Goal: Task Accomplishment & Management: Manage account settings

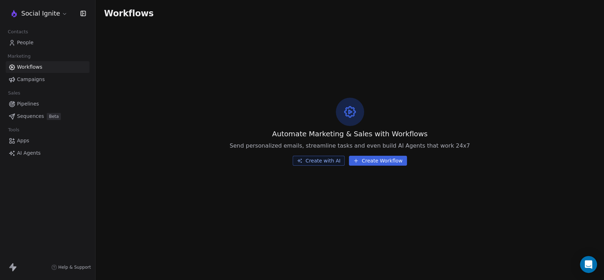
click at [28, 115] on span "Sequences" at bounding box center [30, 115] width 27 height 7
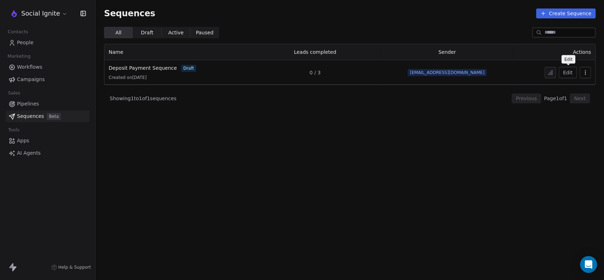
click at [568, 73] on button "Edit" at bounding box center [567, 72] width 18 height 11
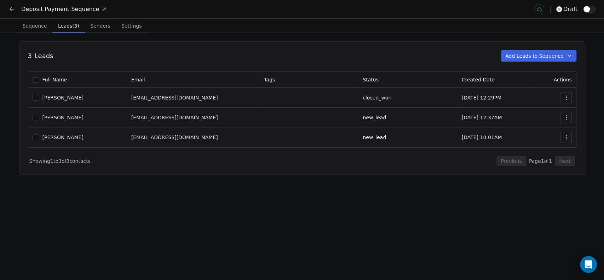
click at [65, 29] on span "Leads (3)" at bounding box center [68, 26] width 27 height 10
click at [567, 56] on icon "button" at bounding box center [569, 56] width 6 height 6
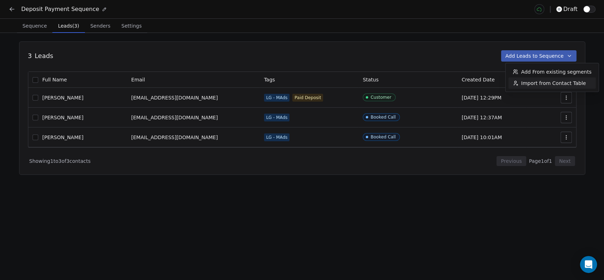
click at [531, 82] on span "Import from Contact Table" at bounding box center [553, 83] width 65 height 7
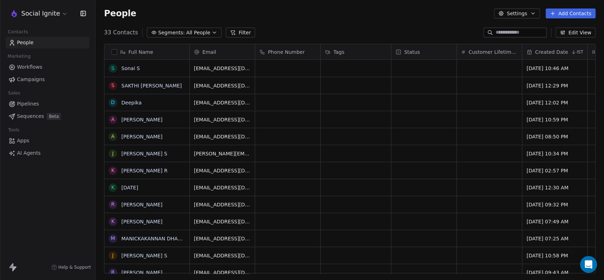
drag, startPoint x: 209, startPoint y: 35, endPoint x: 209, endPoint y: 30, distance: 5.0
click at [211, 35] on icon "button" at bounding box center [214, 33] width 6 height 6
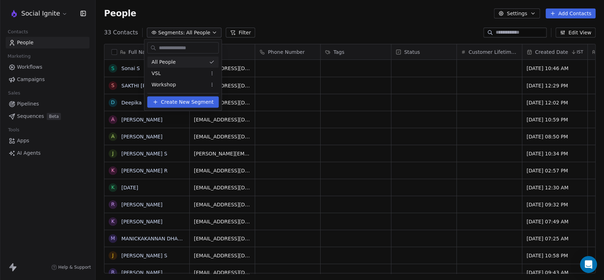
click at [207, 30] on html "Social Ignite Contacts People Marketing Workflows Campaigns Sales Pipelines Seq…" at bounding box center [302, 140] width 604 height 280
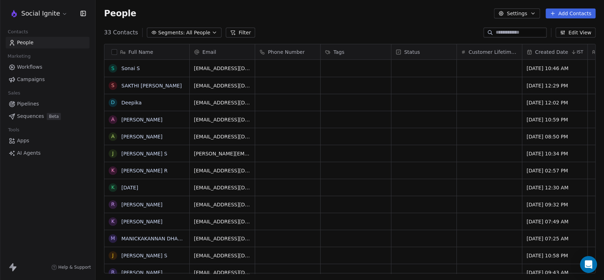
click at [292, 29] on div "33 Contacts Segments: All People Filter Edit View" at bounding box center [349, 32] width 508 height 11
click at [27, 115] on span "Sequences" at bounding box center [30, 115] width 27 height 7
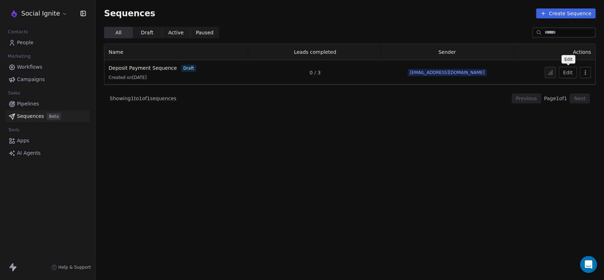
click at [568, 70] on button "Edit" at bounding box center [567, 72] width 18 height 11
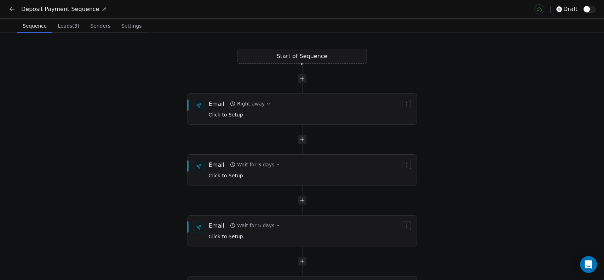
click at [65, 30] on span "Leads (3)" at bounding box center [68, 26] width 27 height 10
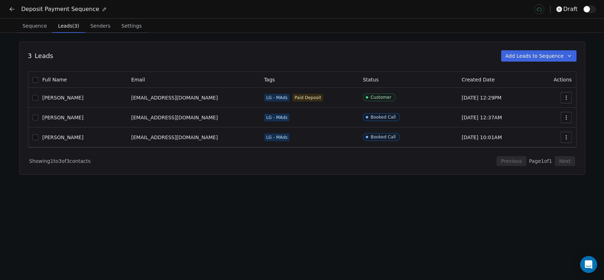
click at [574, 56] on button "Add Leads to Sequence" at bounding box center [538, 55] width 75 height 11
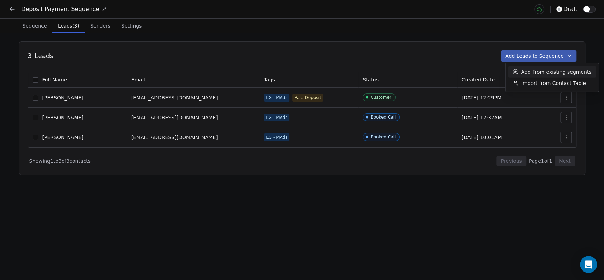
click at [535, 71] on span "Add From existing segments" at bounding box center [556, 71] width 70 height 7
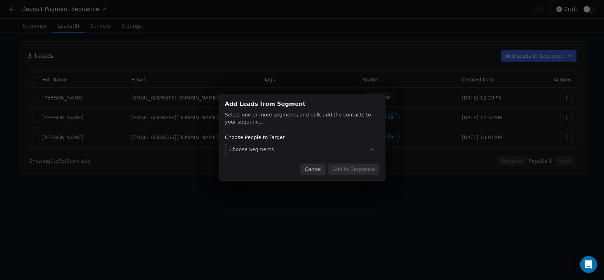
click at [311, 151] on button "Choose Segments" at bounding box center [302, 149] width 154 height 11
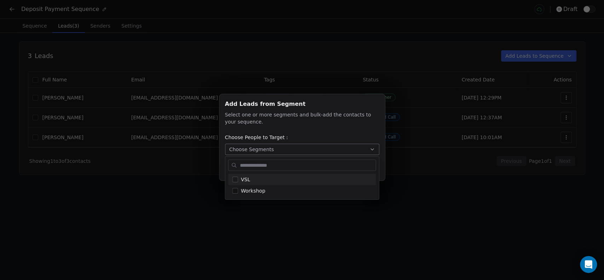
click at [320, 128] on div "Add Leads from Segment Add Leads from Segment Select one or more segments and b…" at bounding box center [302, 140] width 604 height 114
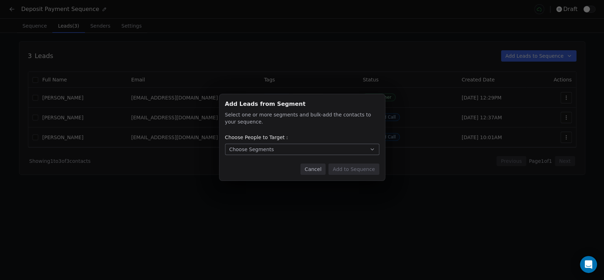
click at [317, 149] on button "Choose Segments" at bounding box center [302, 149] width 154 height 11
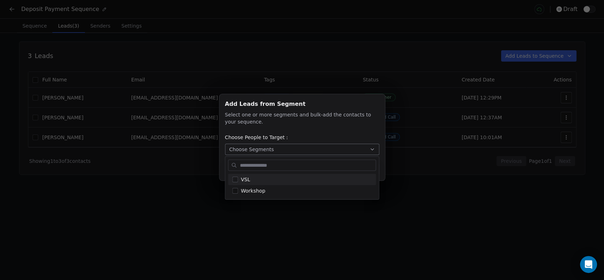
click at [302, 125] on div "Add Leads from Segment Add Leads from Segment Select one or more segments and b…" at bounding box center [302, 140] width 604 height 114
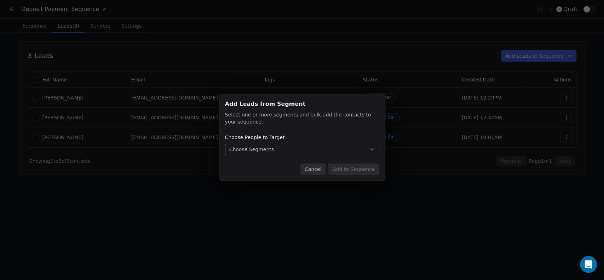
click at [314, 169] on button "Cancel" at bounding box center [312, 168] width 25 height 11
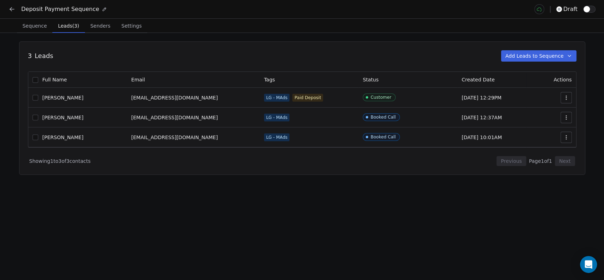
click at [568, 55] on icon "button" at bounding box center [569, 56] width 6 height 6
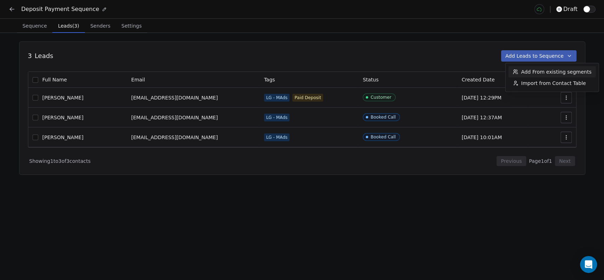
click at [478, 48] on html "Deposit Payment Sequence draft Sequence Sequence Leads (3) Leads (3) Senders Se…" at bounding box center [302, 140] width 604 height 280
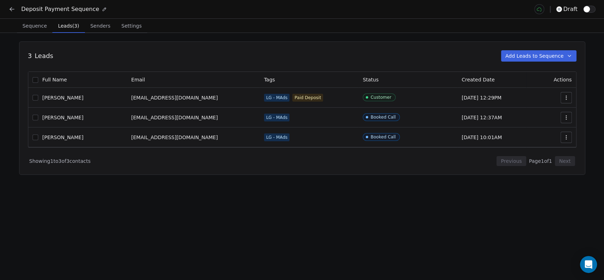
click at [529, 56] on button "Add Leads to Sequence" at bounding box center [538, 55] width 75 height 11
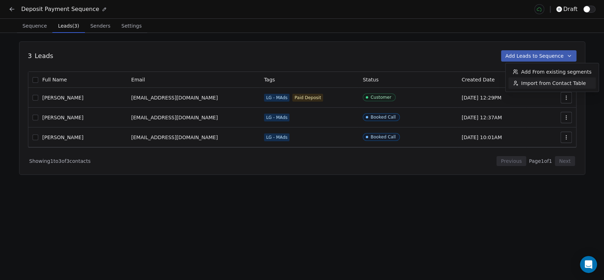
click at [272, 54] on html "Deposit Payment Sequence draft Sequence Sequence Leads (3) Leads (3) Senders Se…" at bounding box center [302, 140] width 604 height 280
